Goal: Find specific page/section: Find specific page/section

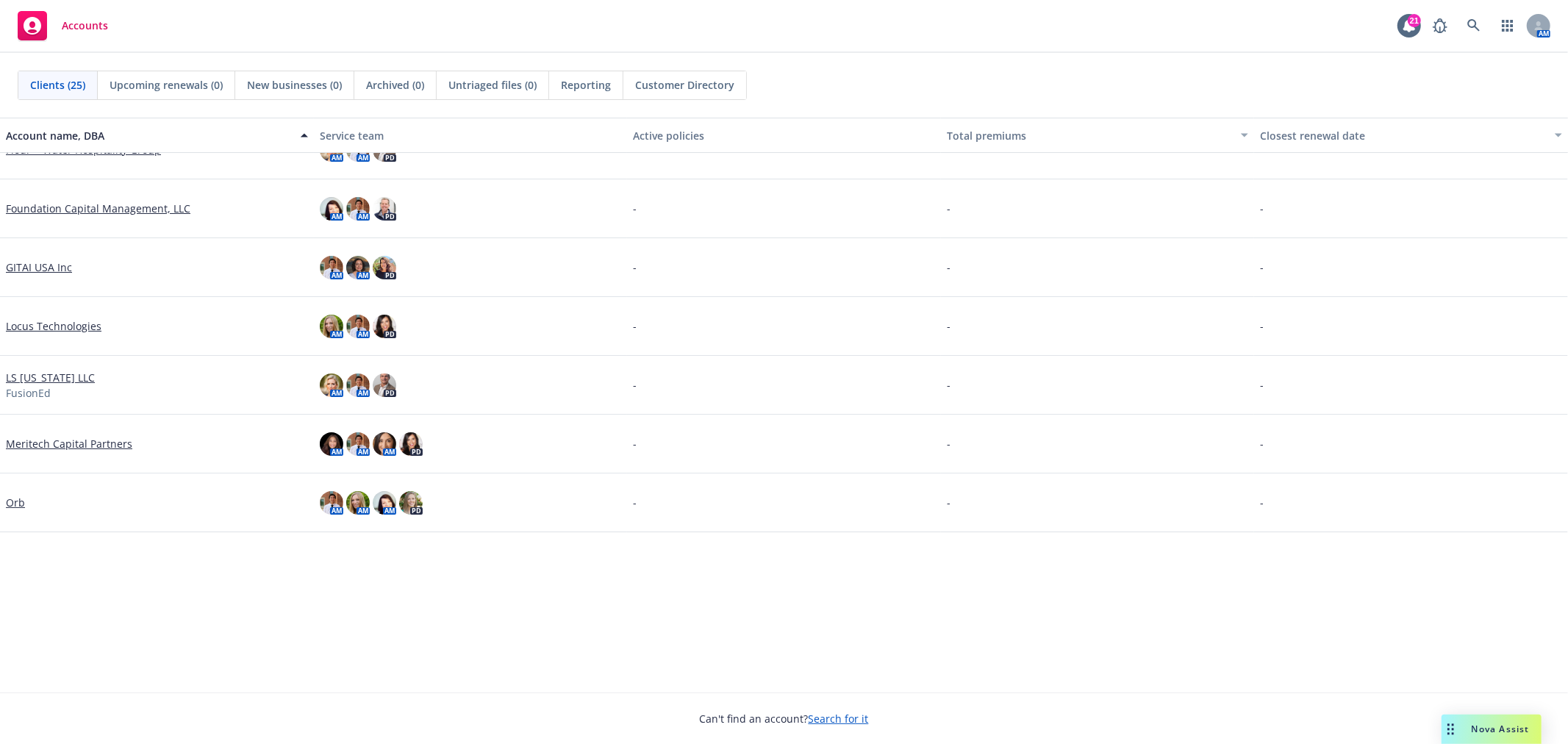
scroll to position [195, 0]
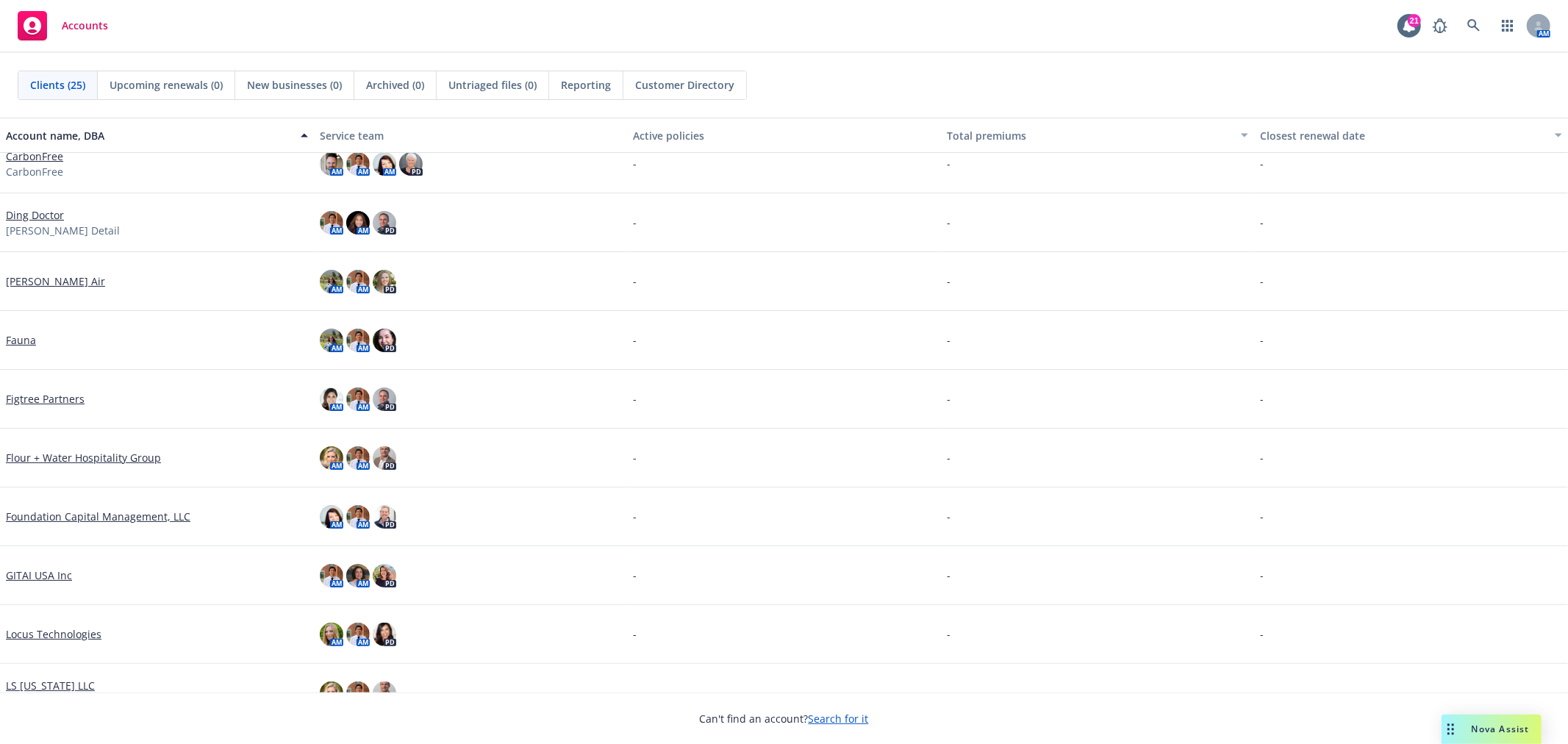
click at [82, 453] on link "Flour + Water Hospitality Group" at bounding box center [83, 457] width 155 height 16
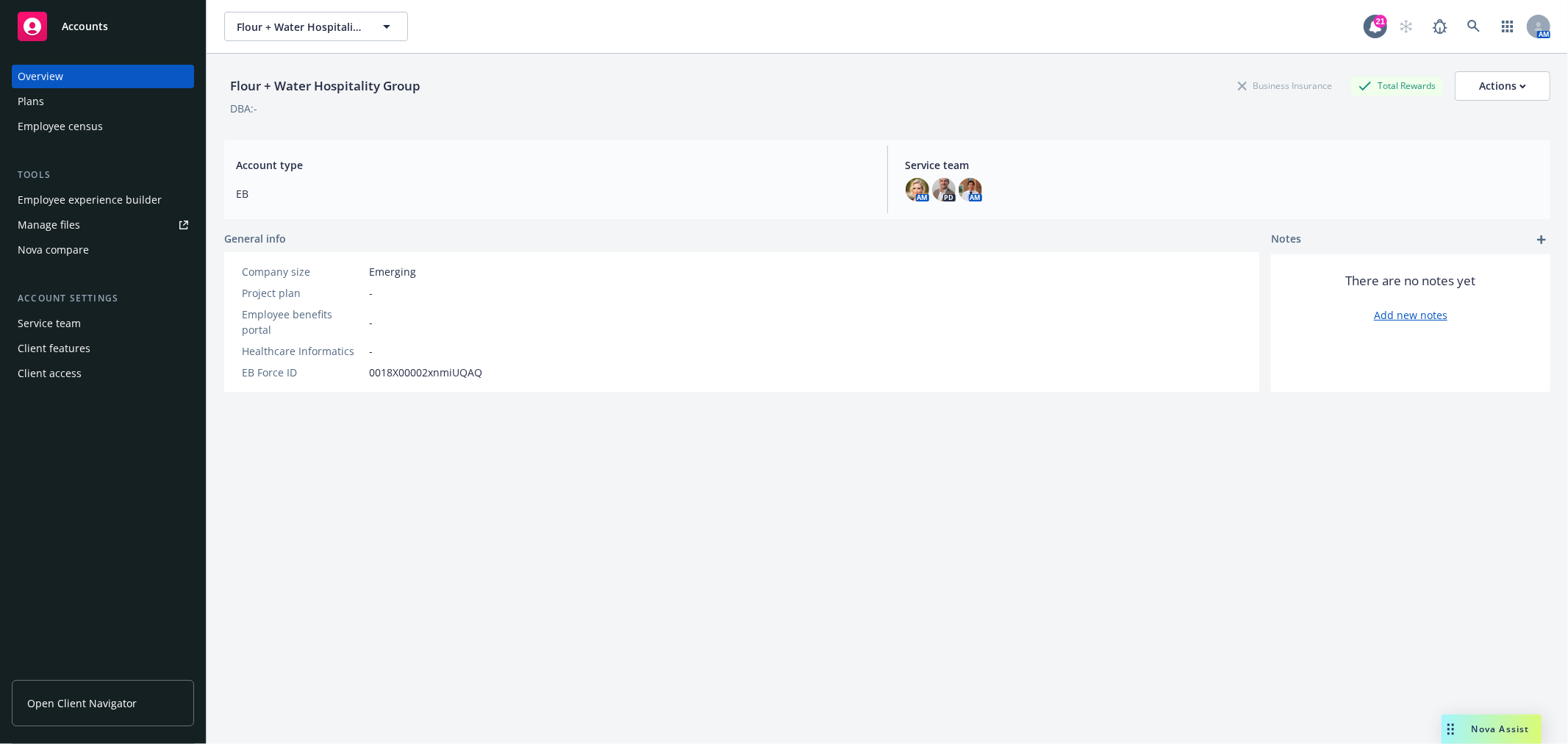
click at [115, 202] on div "Employee experience builder" at bounding box center [89, 199] width 144 height 23
